Goal: Task Accomplishment & Management: Manage account settings

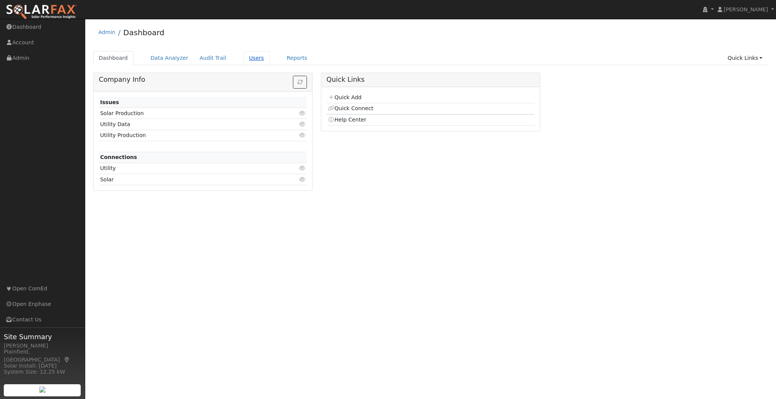
click at [243, 56] on link "Users" at bounding box center [256, 58] width 27 height 14
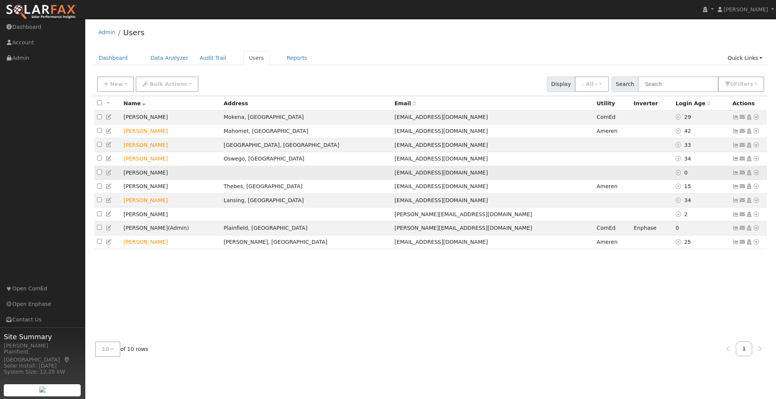
click at [109, 173] on icon at bounding box center [109, 172] width 7 height 5
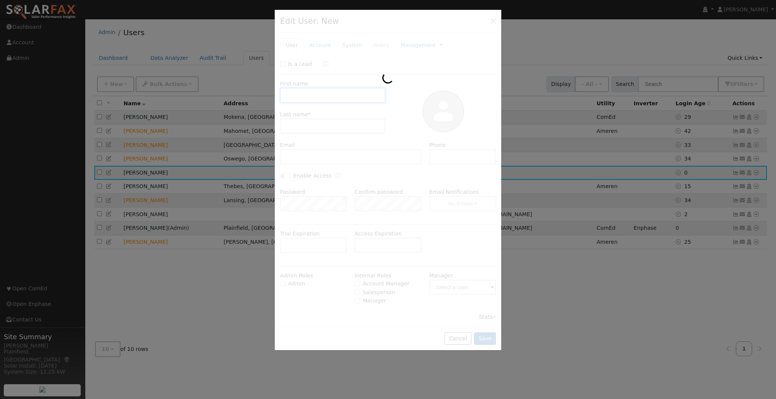
type input "Vida"
type input "Sarsah"
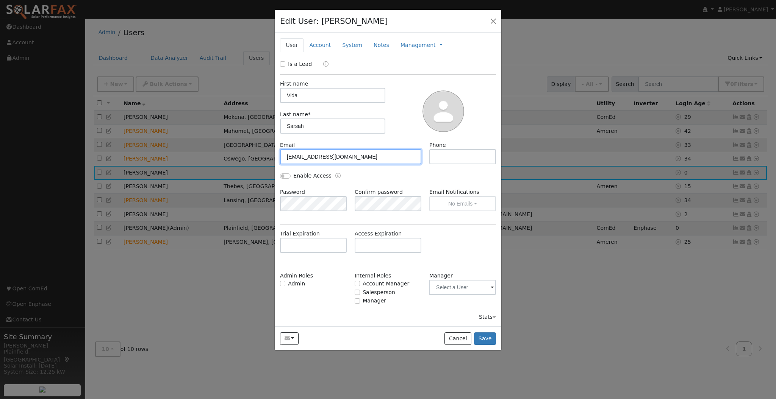
click at [331, 158] on input "dksarsah@gmail.com" at bounding box center [350, 156] width 141 height 15
paste input "Dominicsarsah@hot"
type input "Dominicsarsah@hotmail.com"
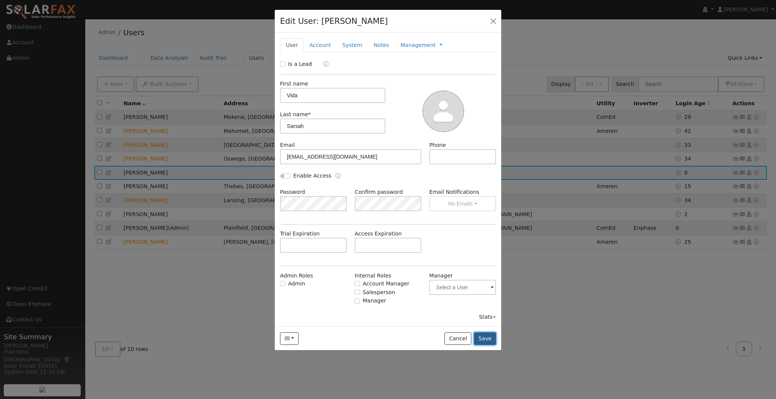
click at [483, 336] on button "Save" at bounding box center [485, 338] width 22 height 13
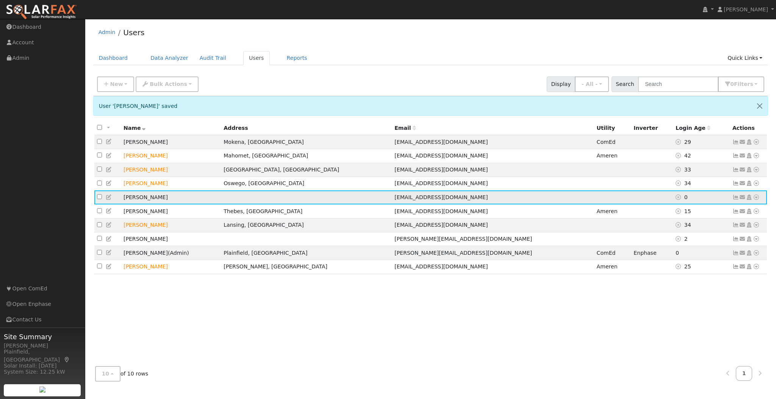
click at [735, 199] on icon at bounding box center [735, 197] width 7 height 5
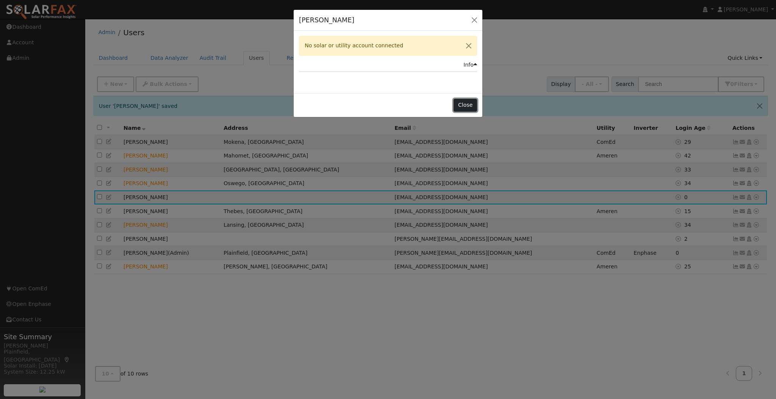
click at [460, 101] on button "Close" at bounding box center [464, 105] width 23 height 13
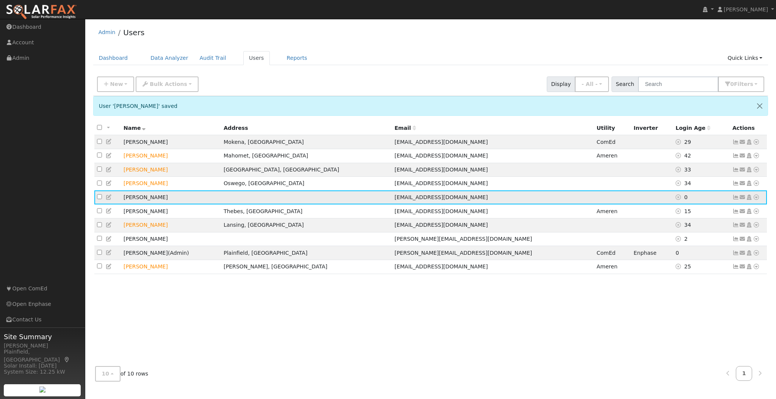
click at [756, 199] on icon at bounding box center [755, 197] width 7 height 5
click at [723, 215] on link "Data Analyzer" at bounding box center [730, 210] width 55 height 11
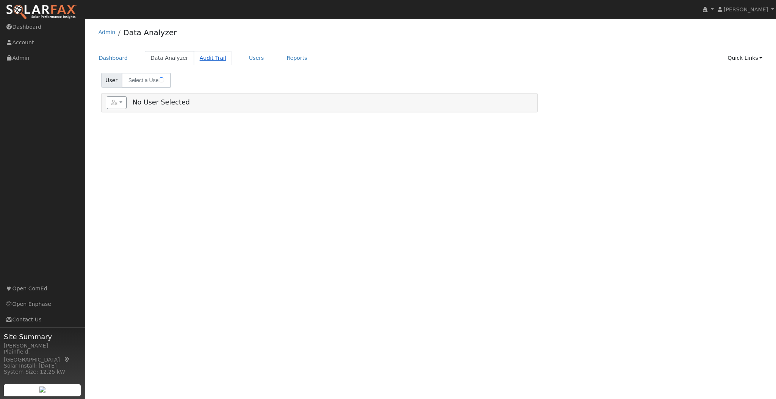
click at [197, 61] on link "Audit Trail" at bounding box center [213, 58] width 38 height 14
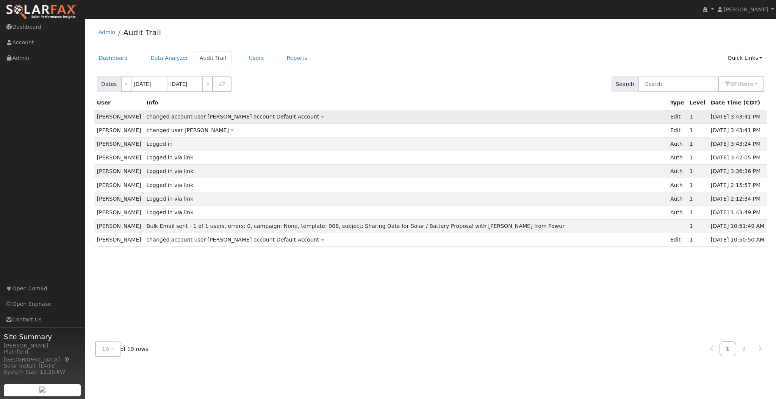
click at [321, 115] on icon at bounding box center [322, 116] width 3 height 5
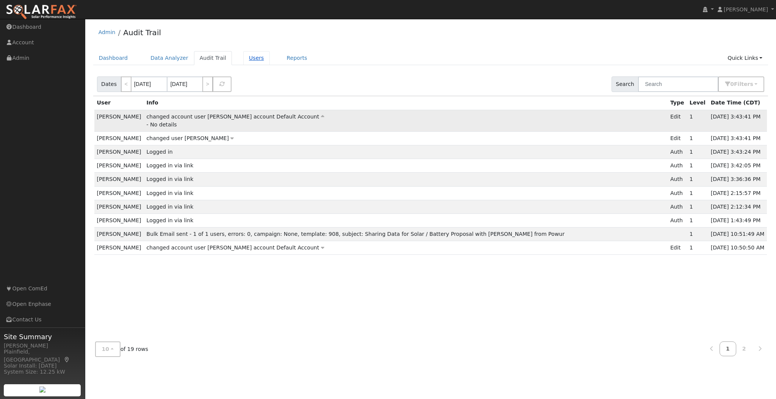
click at [253, 58] on link "Users" at bounding box center [256, 58] width 27 height 14
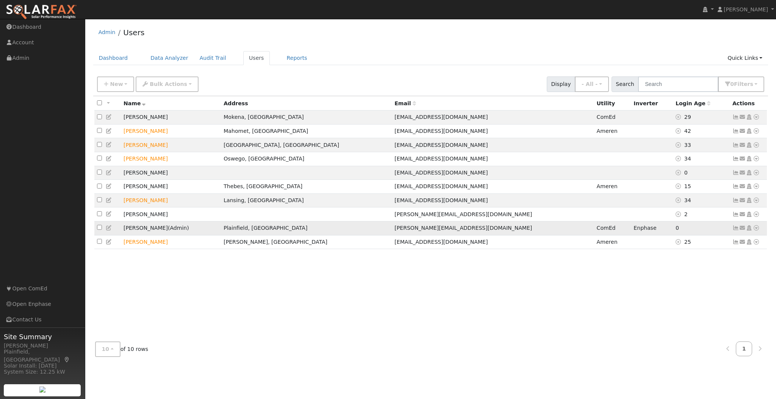
click at [755, 231] on icon at bounding box center [755, 227] width 7 height 5
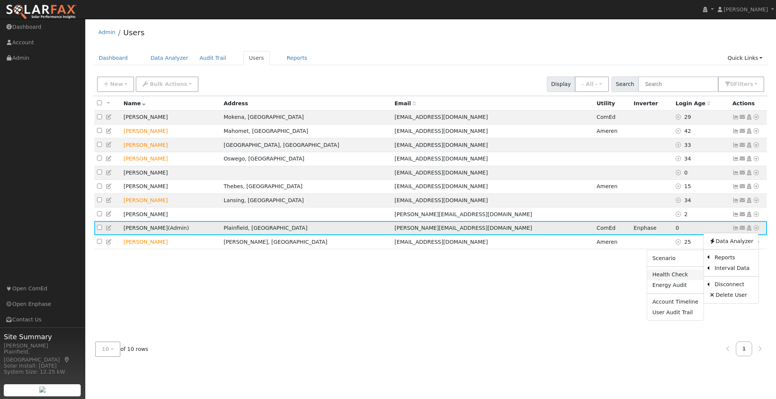
click at [685, 280] on link "Health Check" at bounding box center [675, 275] width 56 height 11
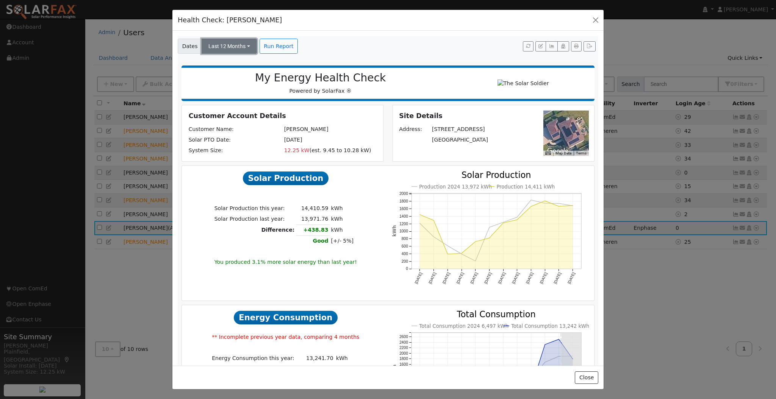
click at [250, 50] on button "Last 12 Months" at bounding box center [228, 46] width 55 height 15
click at [220, 75] on link "Last True-Up Cycle" at bounding box center [208, 73] width 60 height 11
click at [596, 22] on button "button" at bounding box center [595, 20] width 11 height 11
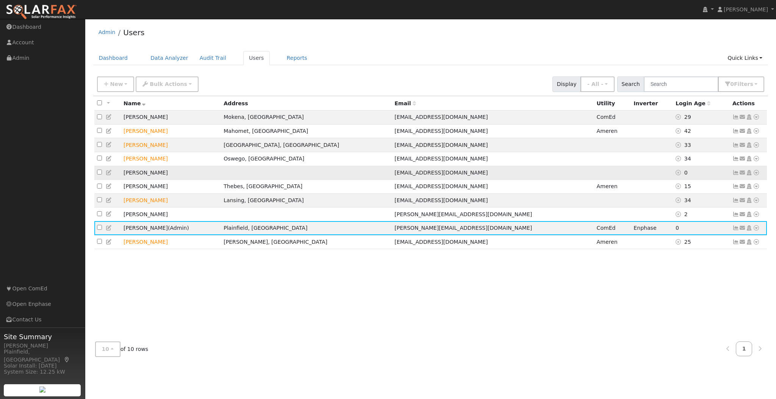
click at [108, 179] on td at bounding box center [107, 173] width 27 height 14
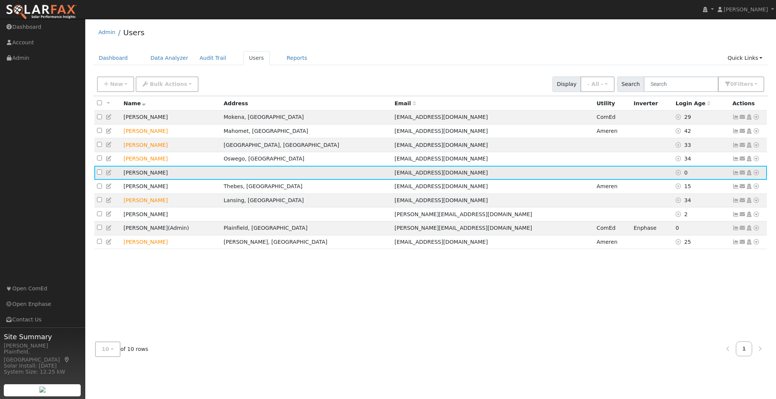
click at [108, 175] on icon at bounding box center [109, 172] width 7 height 5
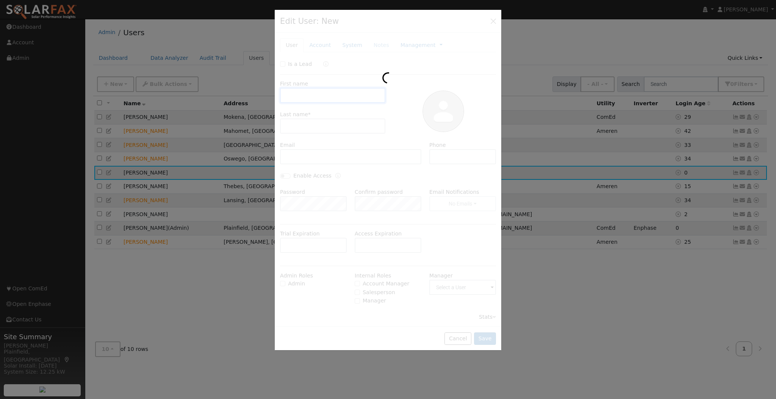
type input "Vida"
type input "Sarsah"
type input "[EMAIL_ADDRESS][DOMAIN_NAME]"
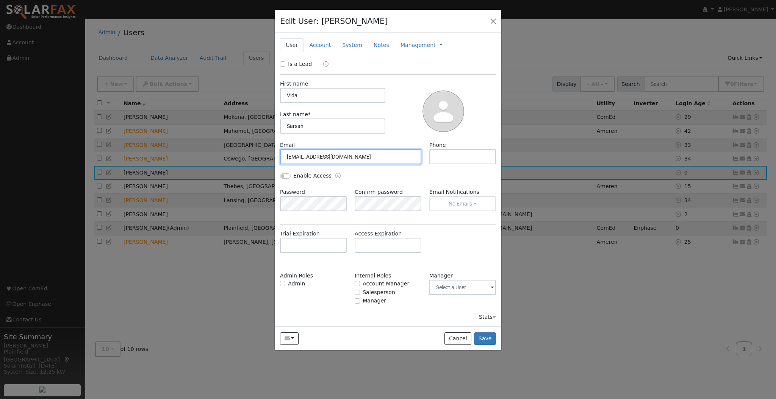
click at [328, 157] on input "[EMAIL_ADDRESS][DOMAIN_NAME]" at bounding box center [350, 156] width 141 height 15
click at [482, 337] on button "Save" at bounding box center [485, 338] width 22 height 13
